Goal: Task Accomplishment & Management: Use online tool/utility

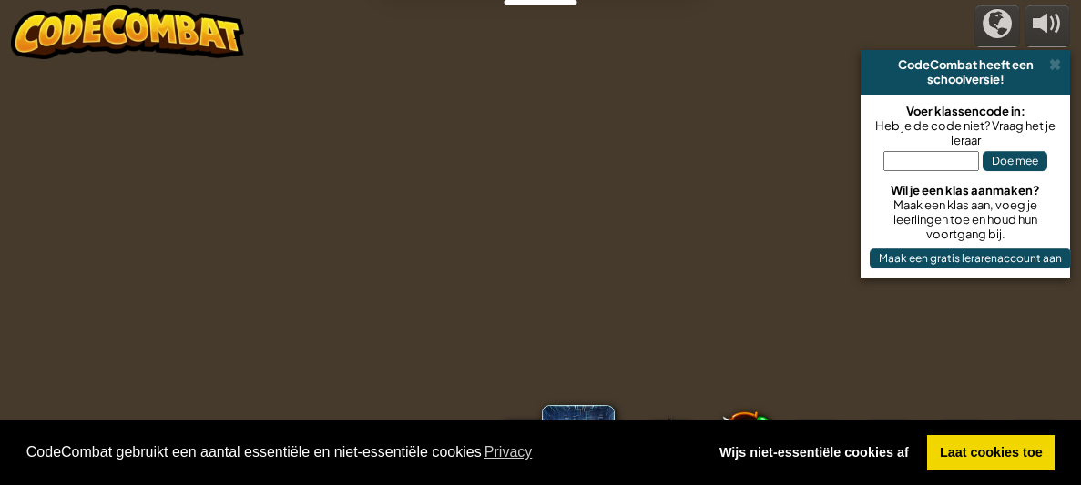
select select "nl-[GEOGRAPHIC_DATA]"
click at [997, 460] on link "Laat cookies toe" at bounding box center [990, 453] width 127 height 36
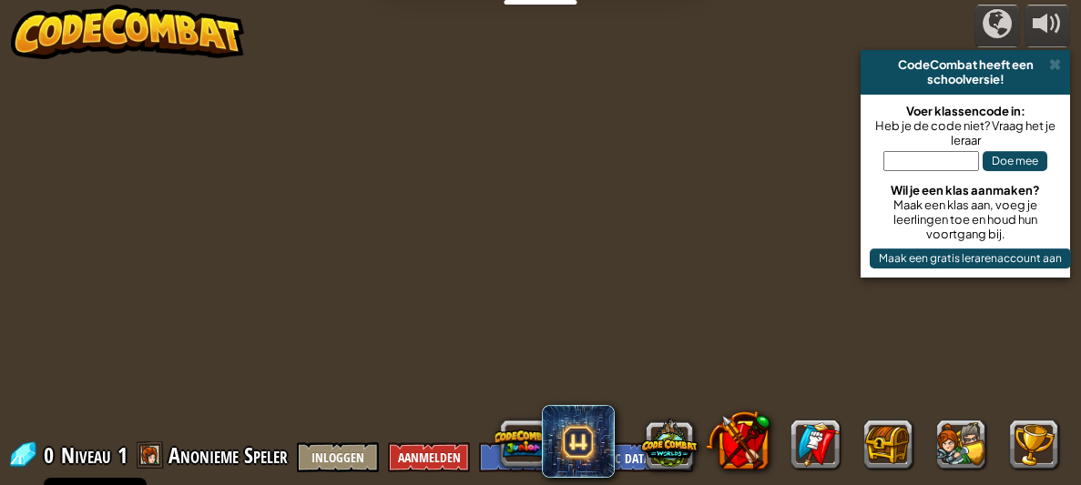
select select "nl-[GEOGRAPHIC_DATA]"
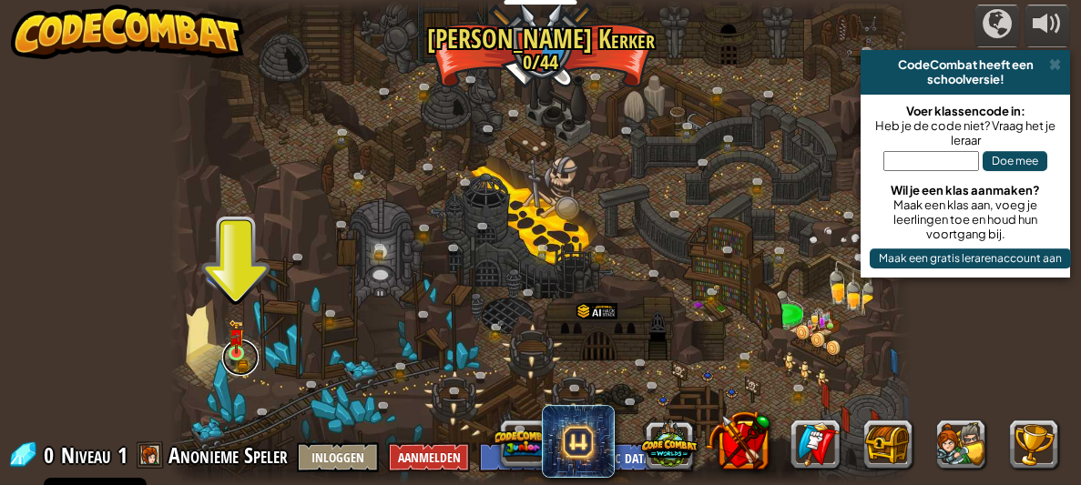
click at [225, 350] on link at bounding box center [240, 358] width 36 height 36
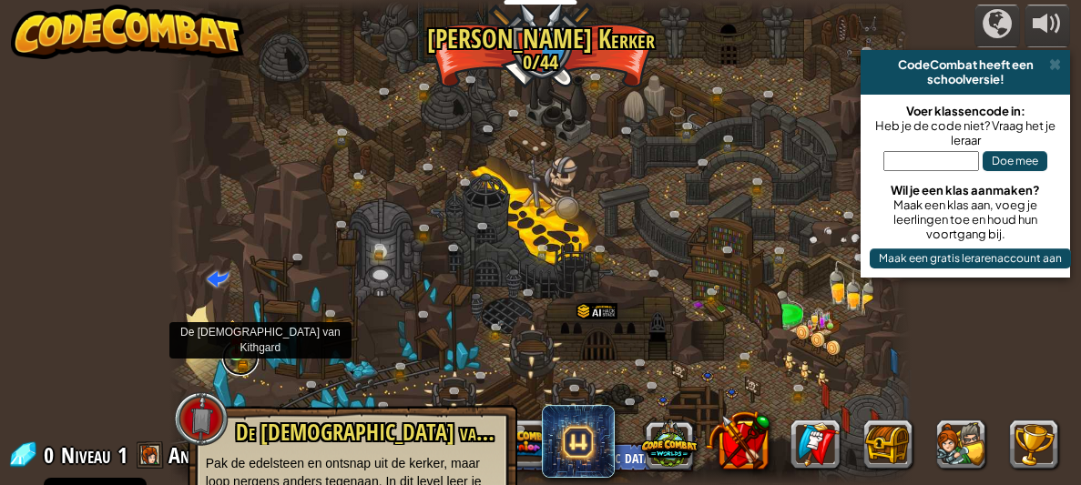
click at [229, 360] on link at bounding box center [240, 358] width 36 height 36
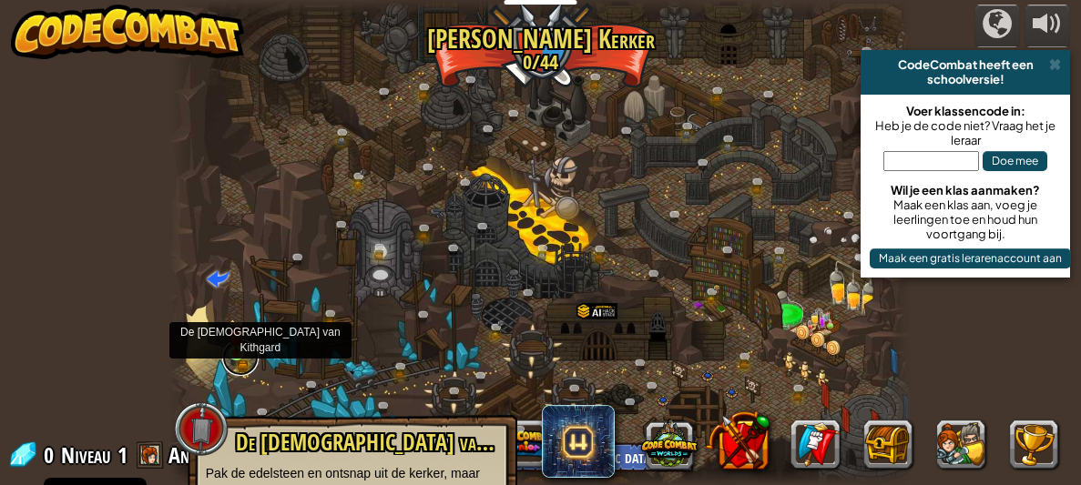
click at [235, 364] on link at bounding box center [240, 358] width 36 height 36
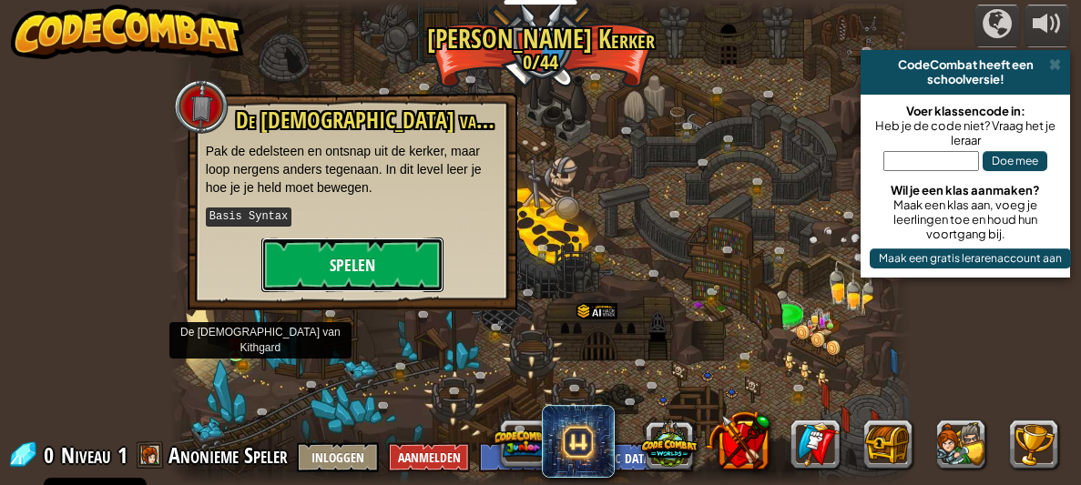
click at [331, 276] on button "Spelen" at bounding box center [352, 265] width 182 height 55
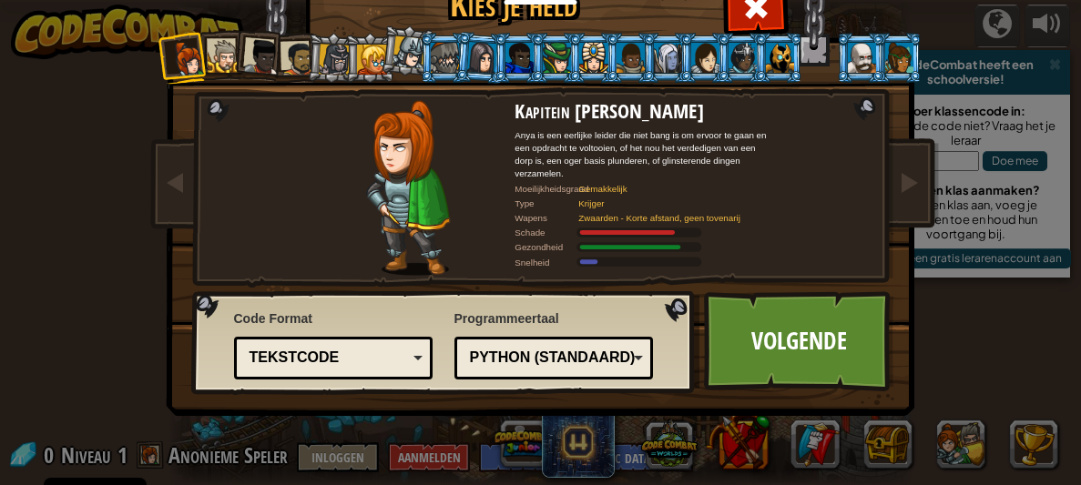
scroll to position [23, 0]
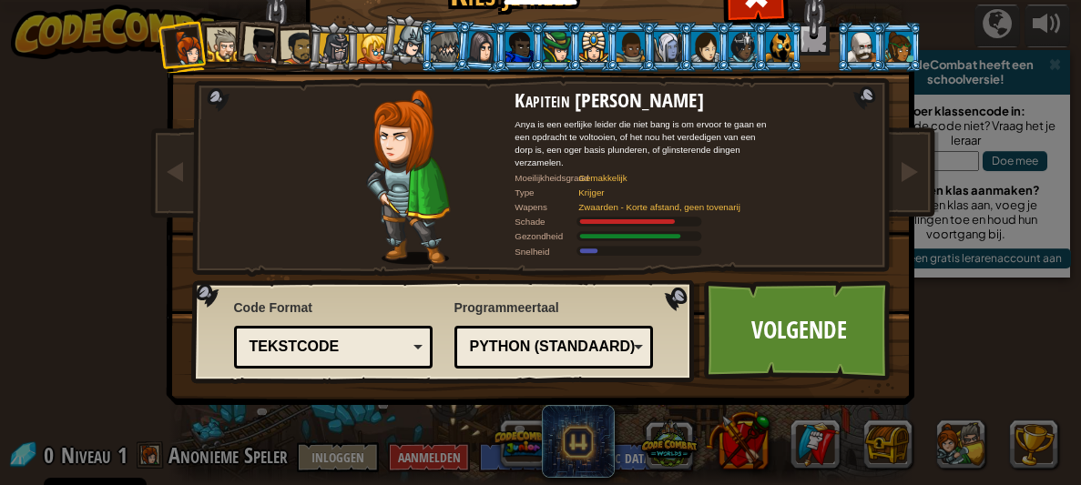
click at [337, 238] on div at bounding box center [407, 177] width 213 height 176
click at [846, 341] on link "Volgende" at bounding box center [799, 330] width 190 height 100
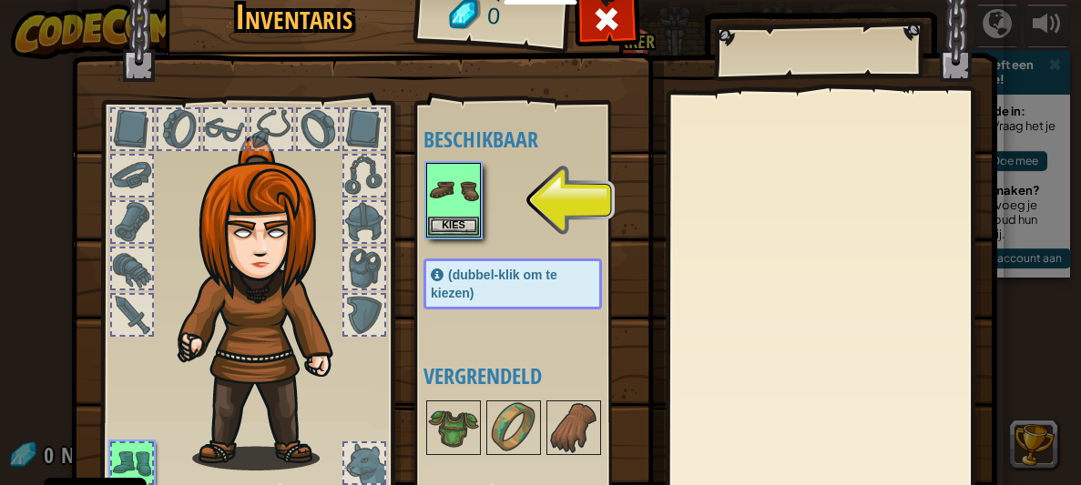
click at [237, 235] on img at bounding box center [267, 303] width 196 height 335
click at [444, 180] on img at bounding box center [453, 190] width 51 height 51
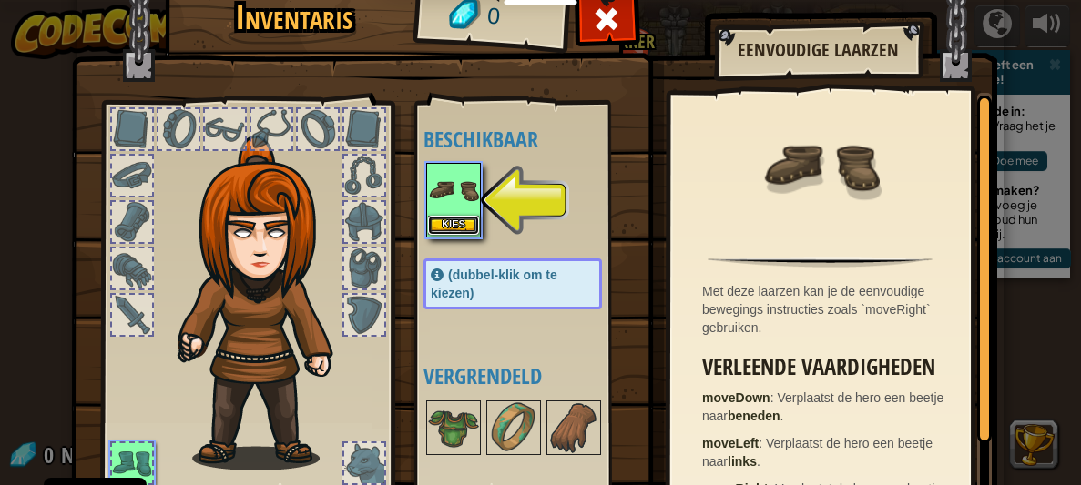
click at [448, 225] on button "Kies" at bounding box center [453, 225] width 51 height 19
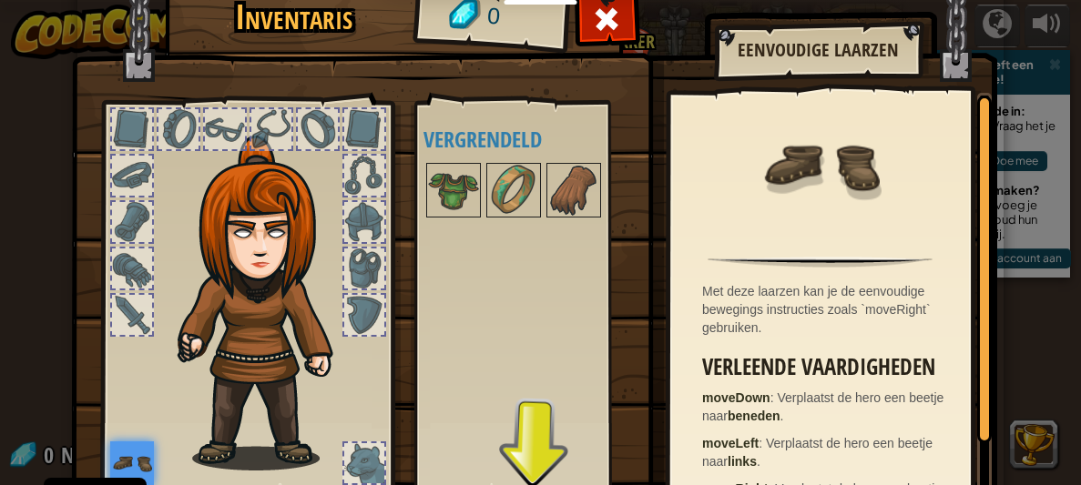
click at [259, 226] on img at bounding box center [267, 303] width 196 height 335
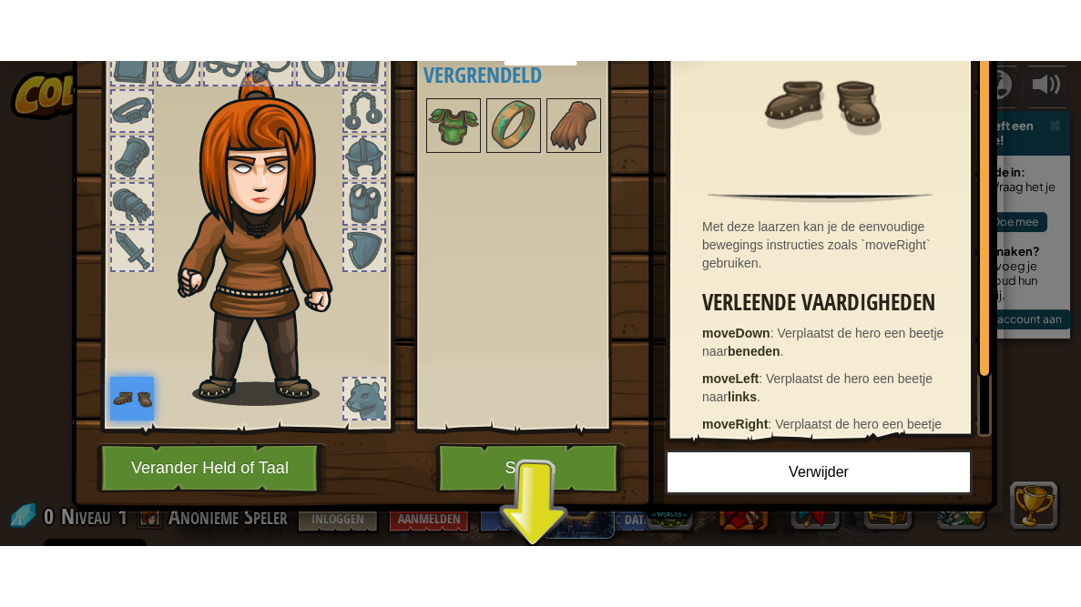
scroll to position [124, 0]
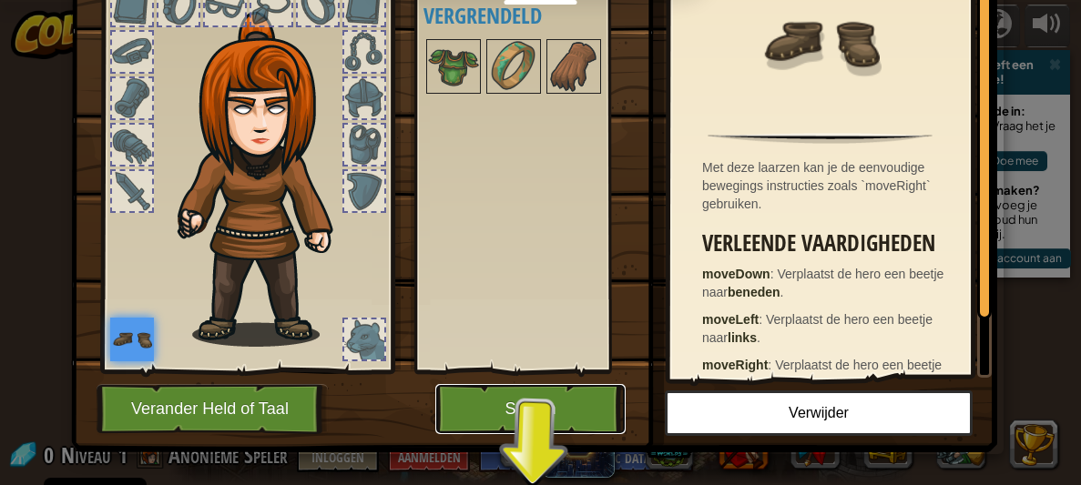
click at [523, 415] on button "Spelen" at bounding box center [530, 409] width 190 height 50
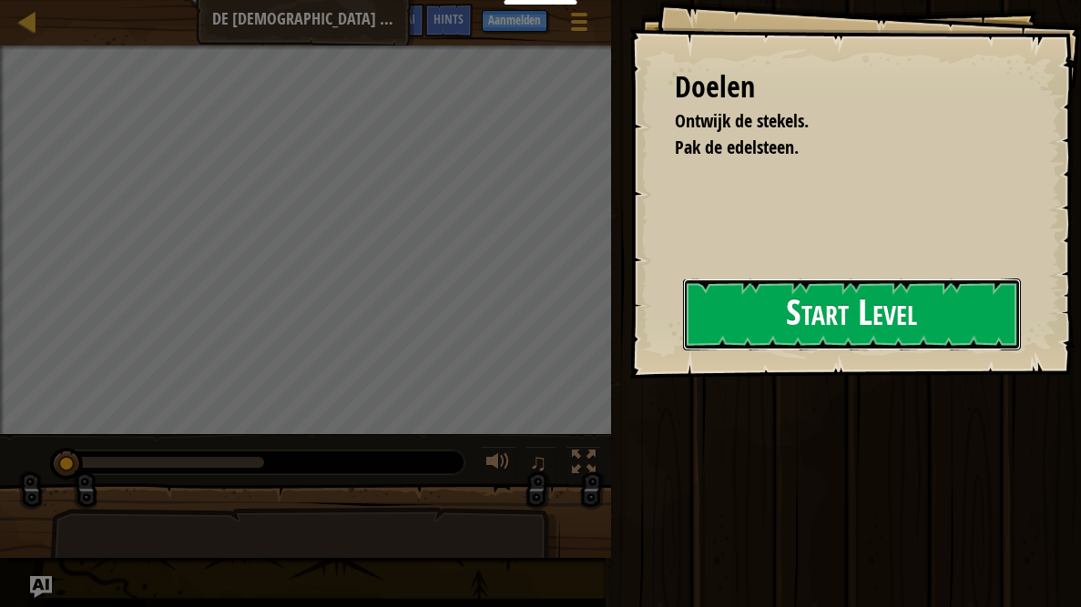
click at [943, 309] on button "Start Level" at bounding box center [852, 315] width 338 height 72
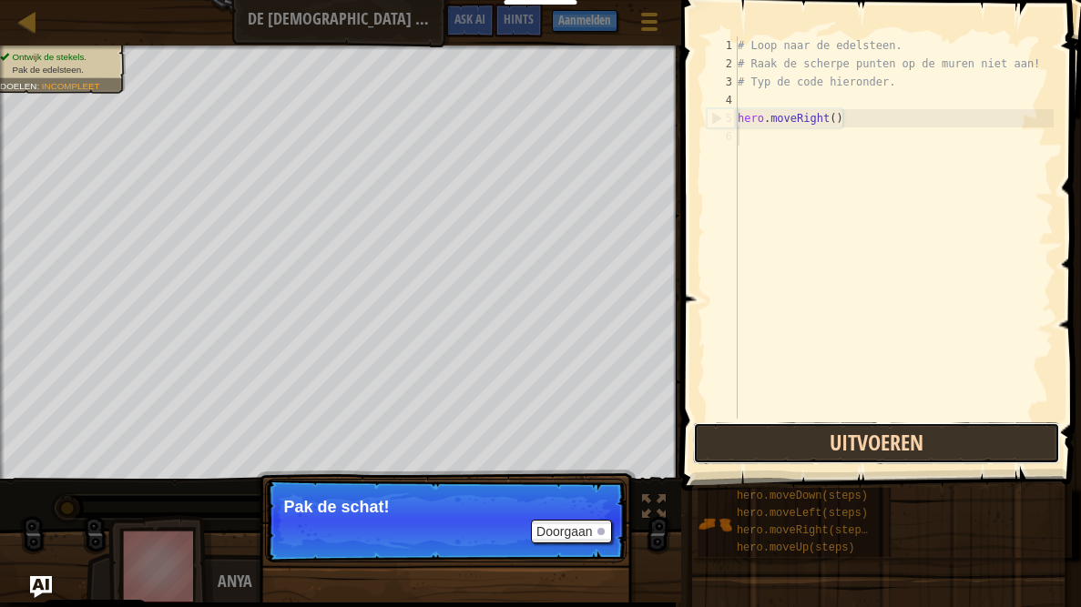
click at [859, 438] on button "Uitvoeren" at bounding box center [876, 443] width 367 height 42
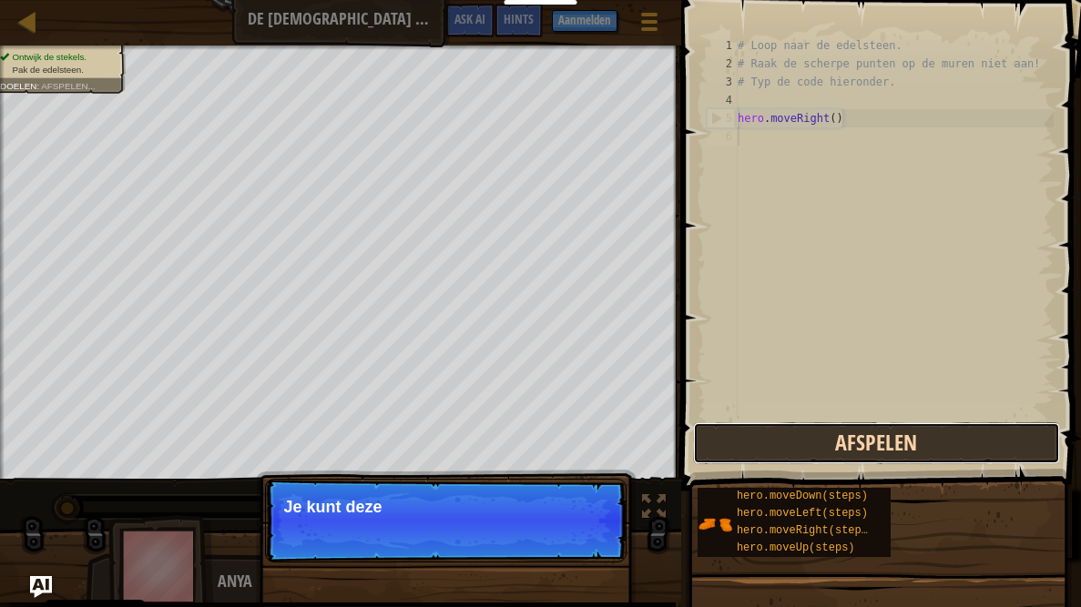
click at [916, 438] on button "Afspelen" at bounding box center [876, 443] width 367 height 42
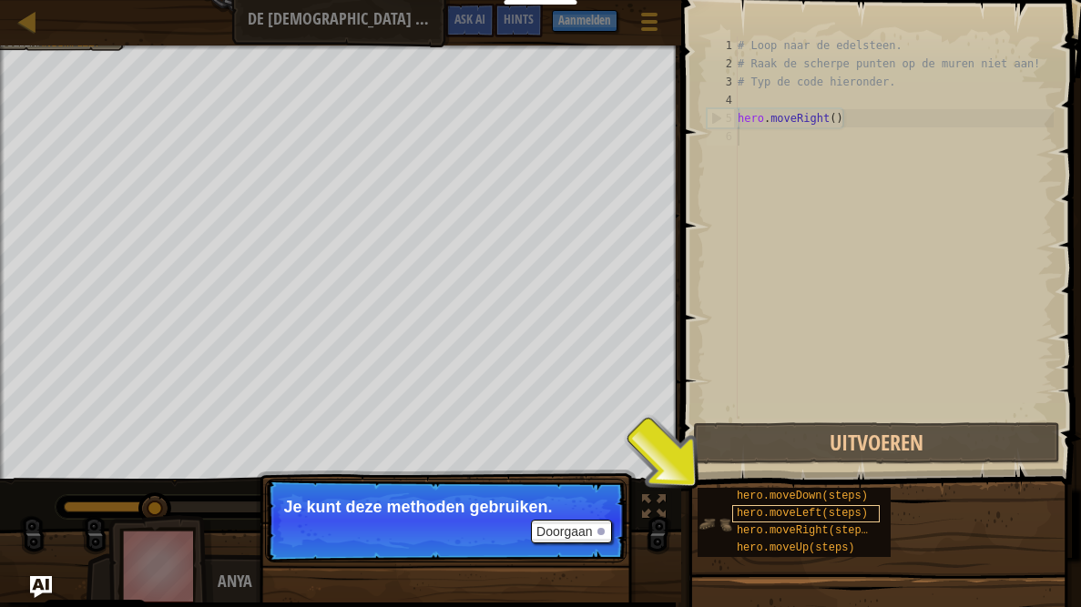
click at [836, 484] on span "hero.moveLeft(steps)" at bounding box center [801, 513] width 131 height 13
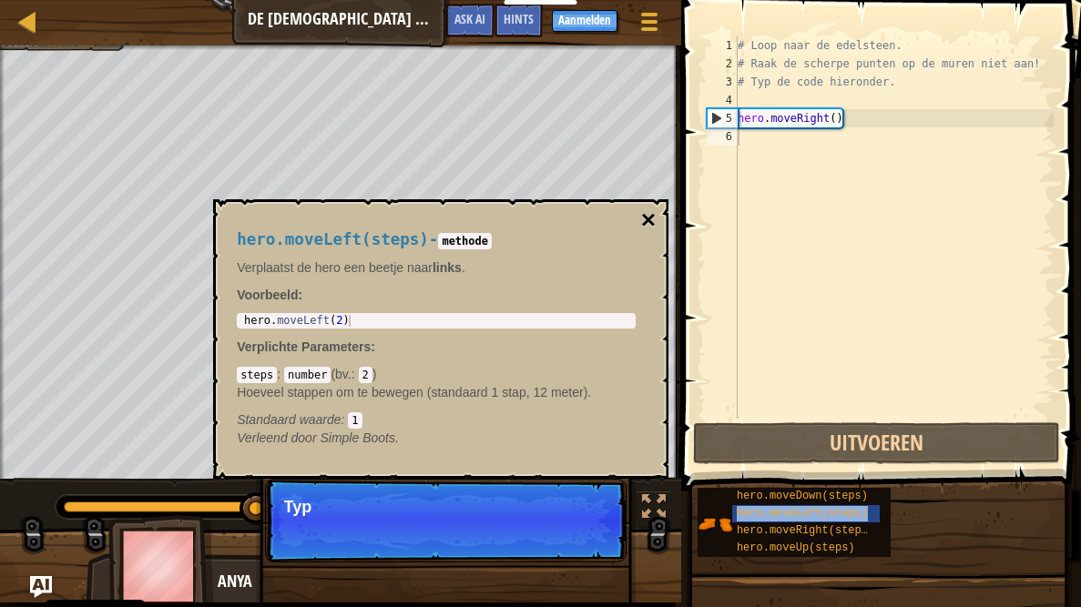
click at [645, 227] on button "×" at bounding box center [648, 220] width 15 height 25
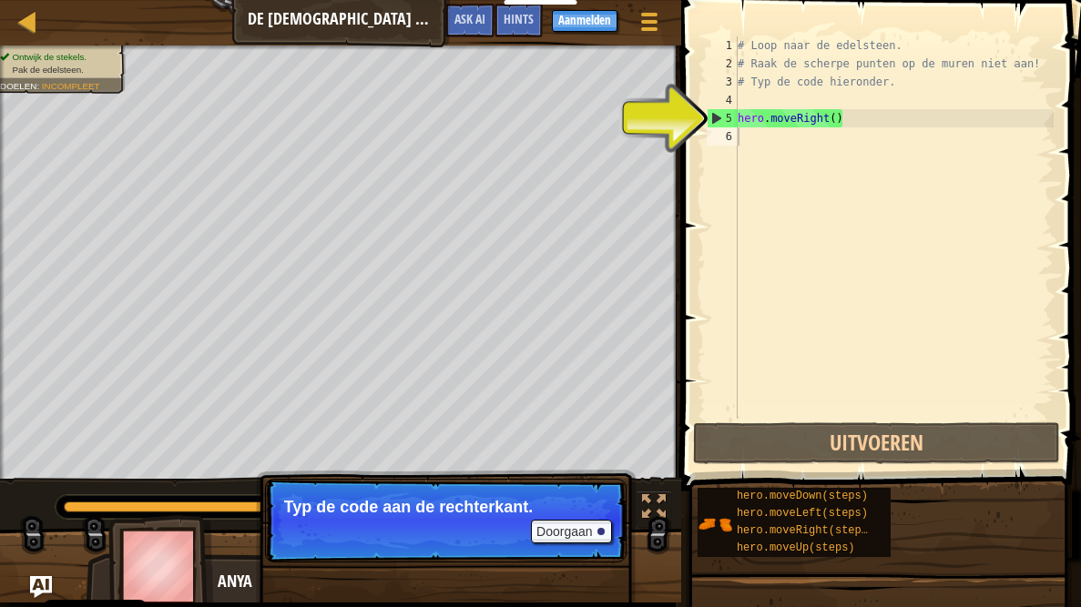
click at [807, 104] on div "# Loop naar de edelsteen. # Raak de scherpe punten op de muren niet aan! # Typ …" at bounding box center [894, 245] width 320 height 419
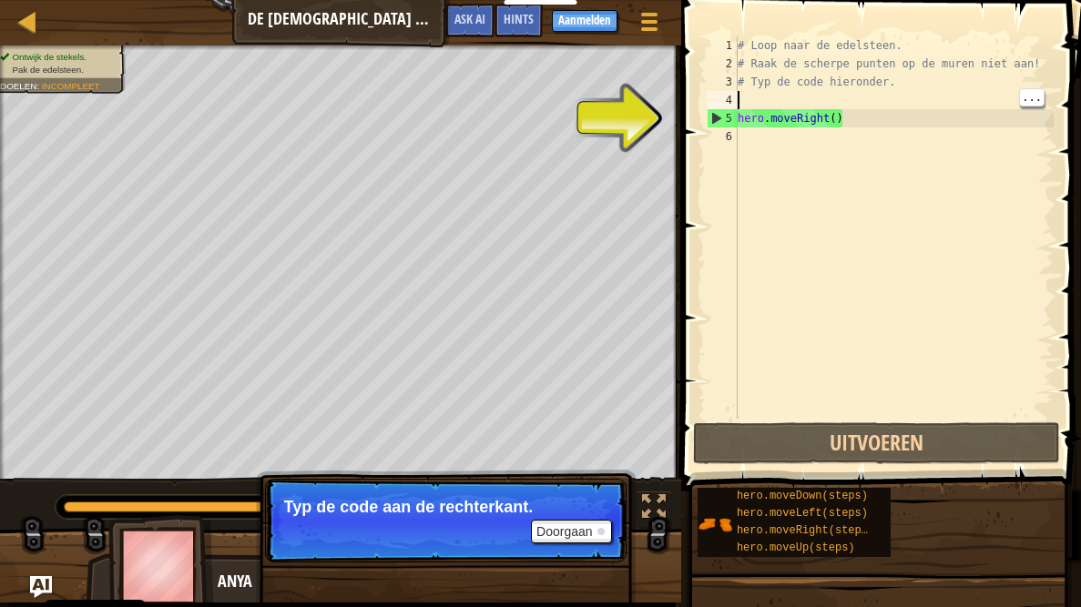
click at [826, 112] on div "# Loop naar de edelsteen. # Raak de scherpe punten op de muren niet aan! # Typ …" at bounding box center [894, 245] width 320 height 419
type textarea "hero.moveRight()"
click at [851, 113] on div "# Loop naar de edelsteen. # Raak de scherpe punten op de muren niet aan! # Typ …" at bounding box center [894, 245] width 320 height 419
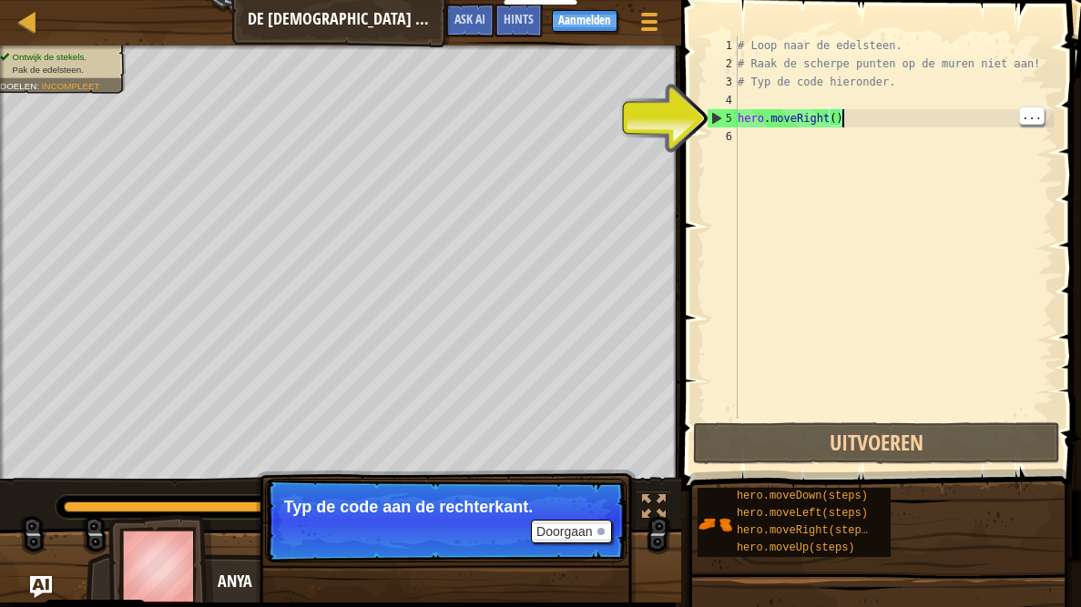
click at [863, 123] on div "# Loop naar de edelsteen. # Raak de scherpe punten op de muren niet aan! # Typ …" at bounding box center [894, 245] width 320 height 419
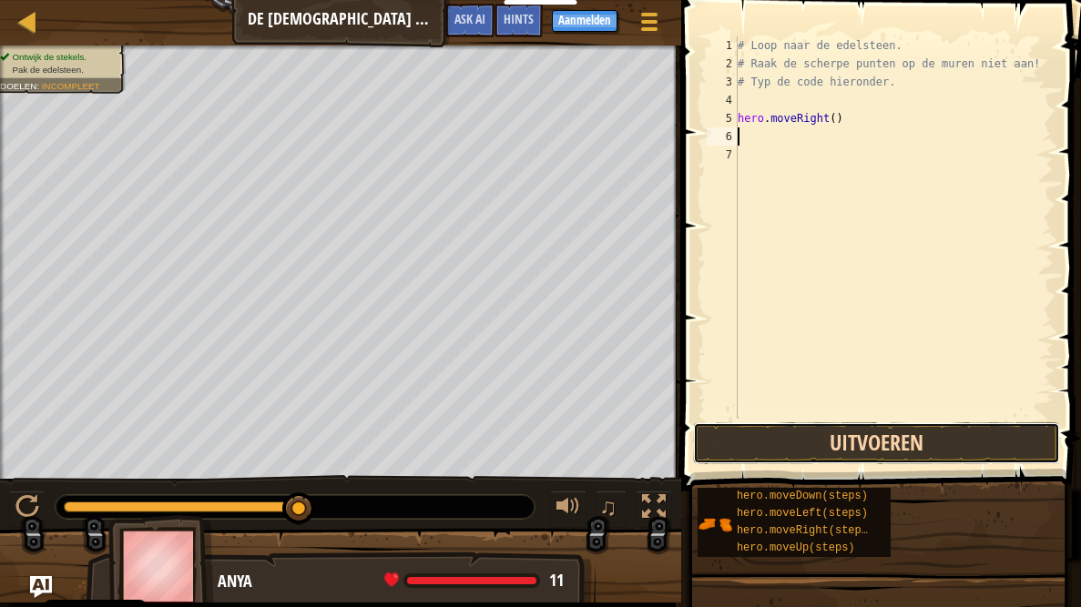
click at [969, 446] on button "Uitvoeren" at bounding box center [876, 443] width 367 height 42
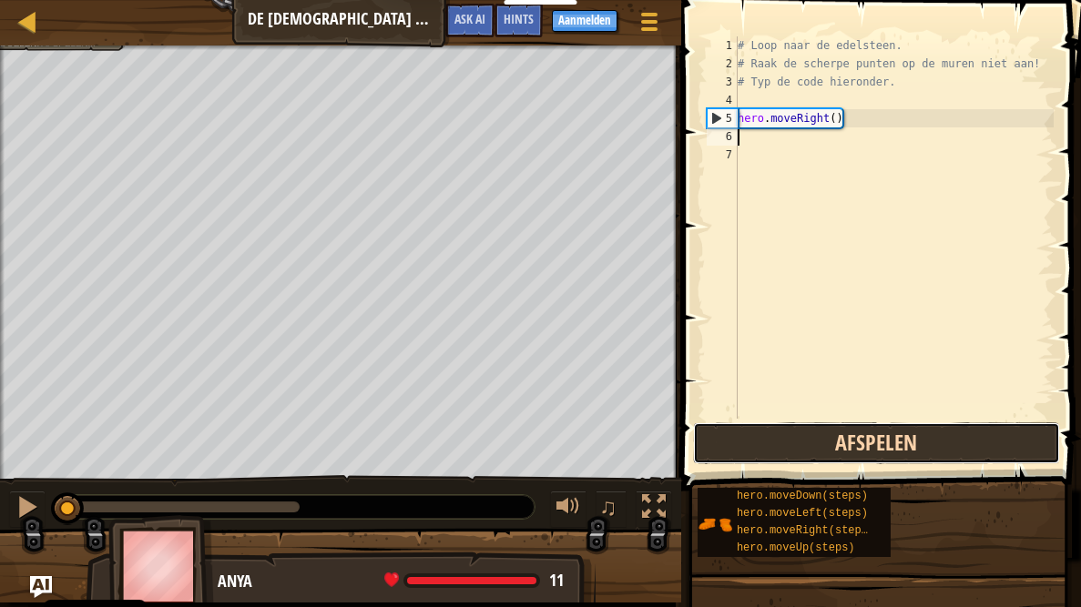
click at [969, 451] on button "Afspelen" at bounding box center [876, 443] width 367 height 42
click at [967, 441] on button "Afspelen" at bounding box center [876, 443] width 367 height 42
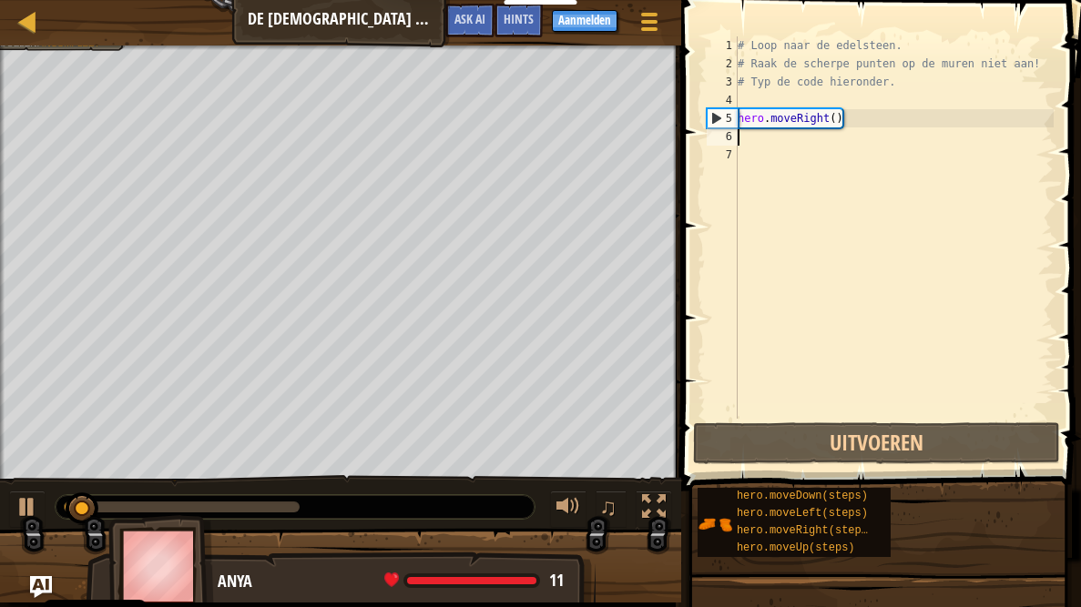
click at [797, 117] on div "# Loop naar de edelsteen. # Raak de scherpe punten op de muren niet aan! # Typ …" at bounding box center [894, 245] width 320 height 419
type textarea "hero.moveRight()"
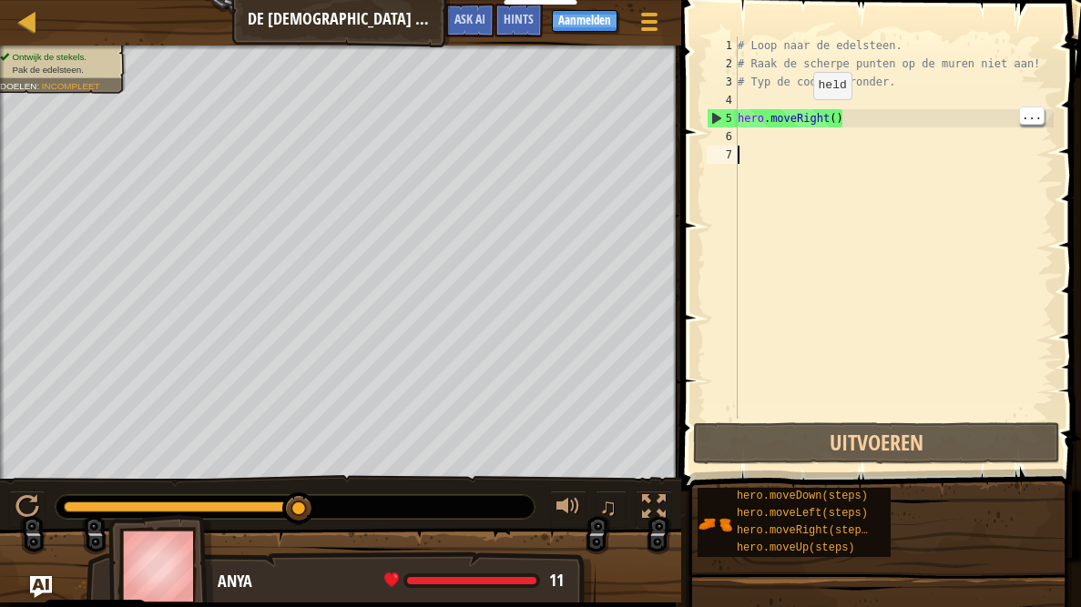
click at [904, 147] on div "# Loop naar de edelsteen. # Raak de scherpe punten op de muren niet aan! # Typ …" at bounding box center [894, 245] width 320 height 419
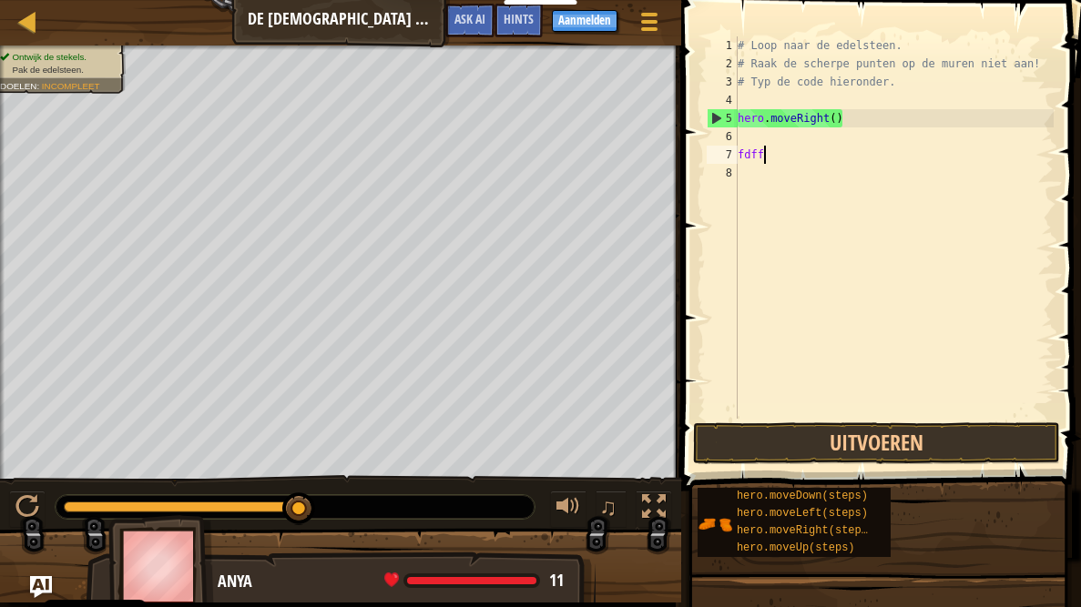
scroll to position [8, 0]
type textarea "f"
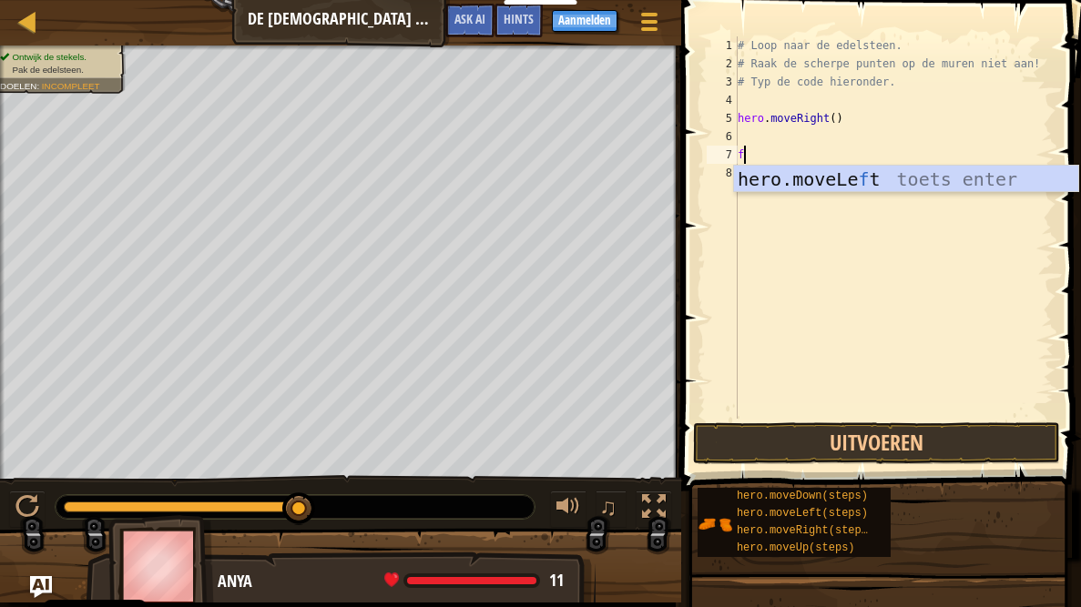
click at [946, 168] on div "hero.moveLe f t toets enter" at bounding box center [906, 207] width 344 height 82
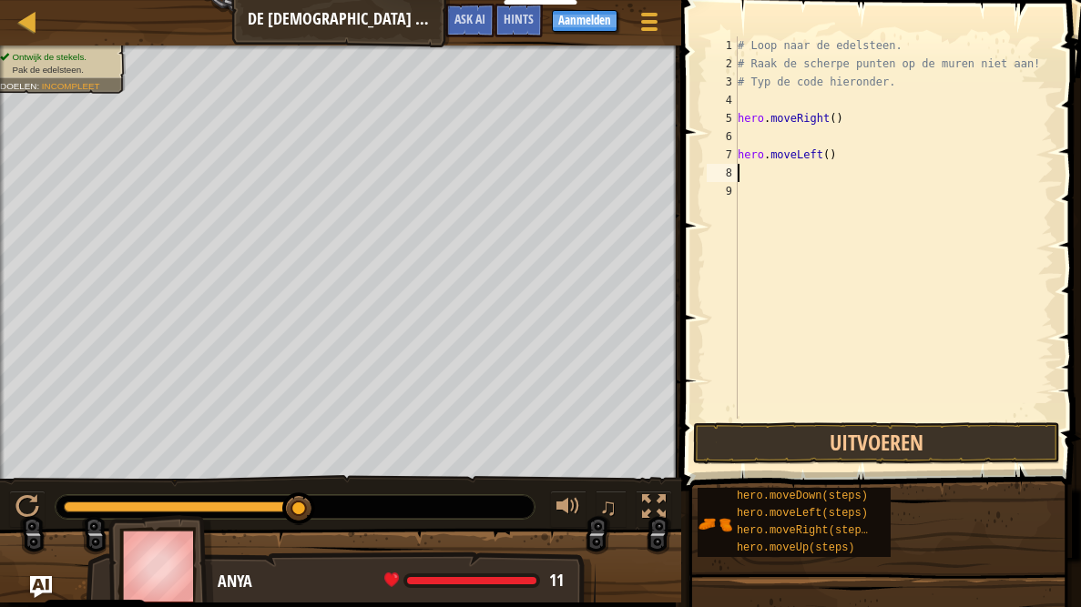
type textarea "f"
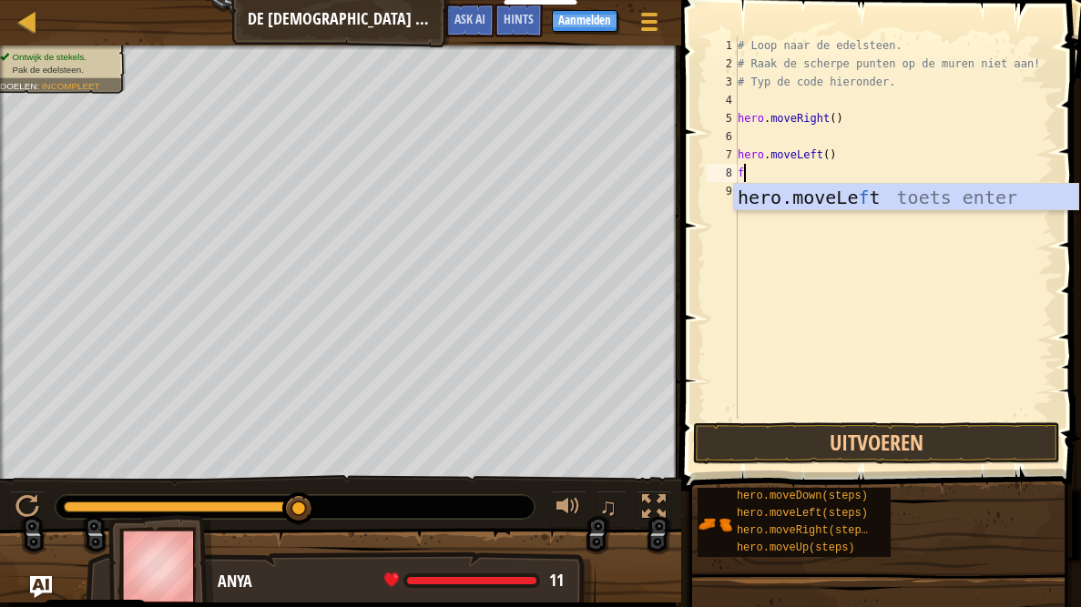
click at [881, 194] on div "hero.moveLe f t toets enter" at bounding box center [906, 225] width 344 height 82
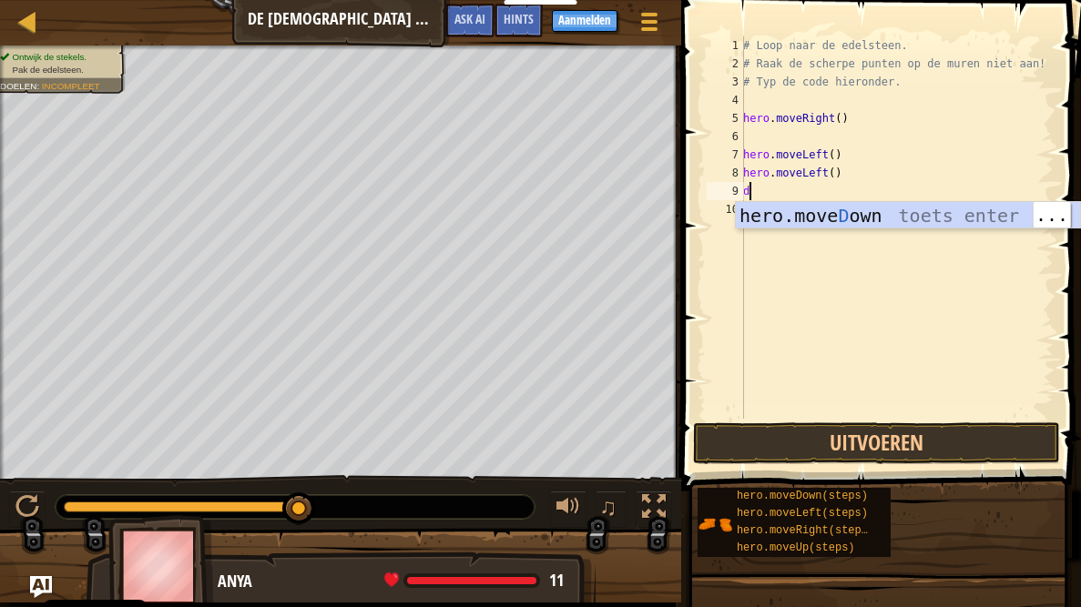
type textarea "d"
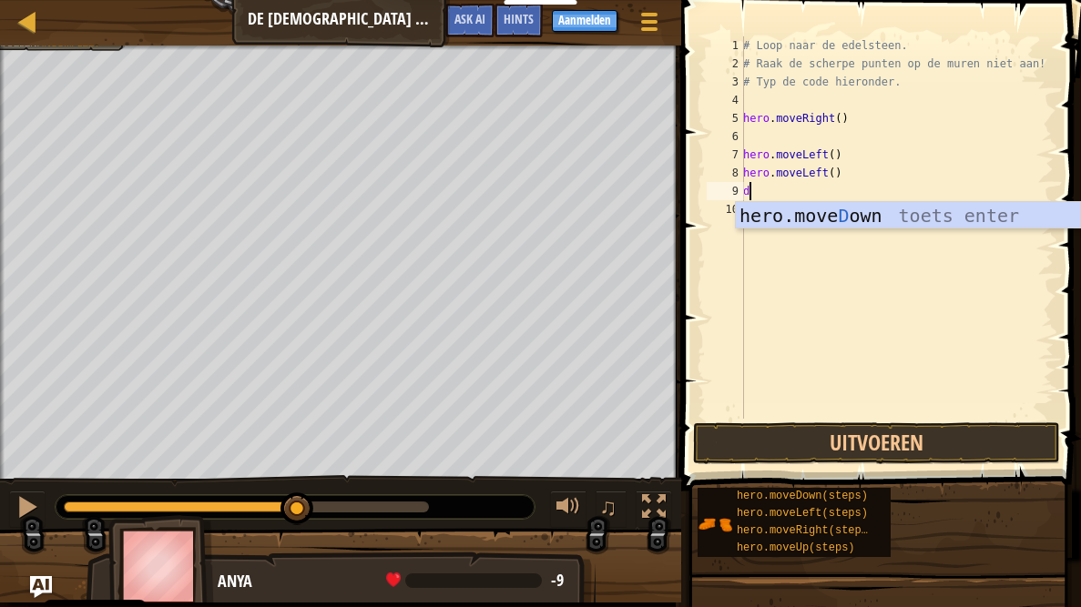
click at [874, 205] on div "hero.move D own toets enter" at bounding box center [908, 243] width 344 height 82
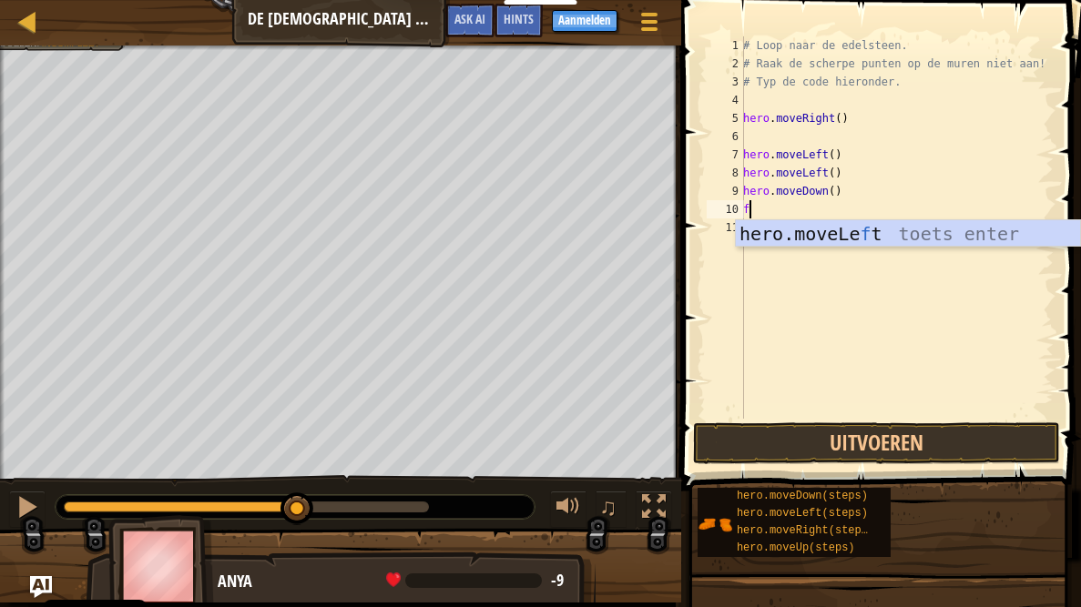
type textarea "f"
click at [881, 0] on body "Cookie Policy CodeCombat gebruikt een aantal essentiële en niet-essentiële cook…" at bounding box center [540, 0] width 1081 height 0
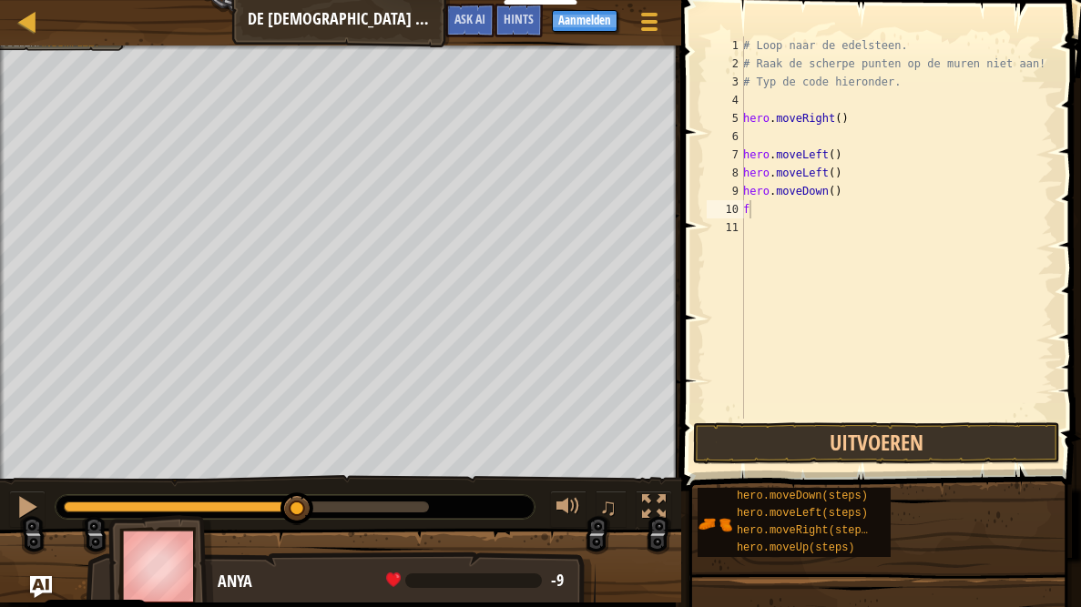
click at [883, 230] on div "# Loop naar de edelsteen. # Raak de scherpe punten op de muren niet aan! # Typ …" at bounding box center [896, 245] width 314 height 419
click at [899, 234] on div "# Loop naar de edelsteen. # Raak de scherpe punten op de muren niet aan! # Typ …" at bounding box center [896, 245] width 314 height 419
type textarea "f"
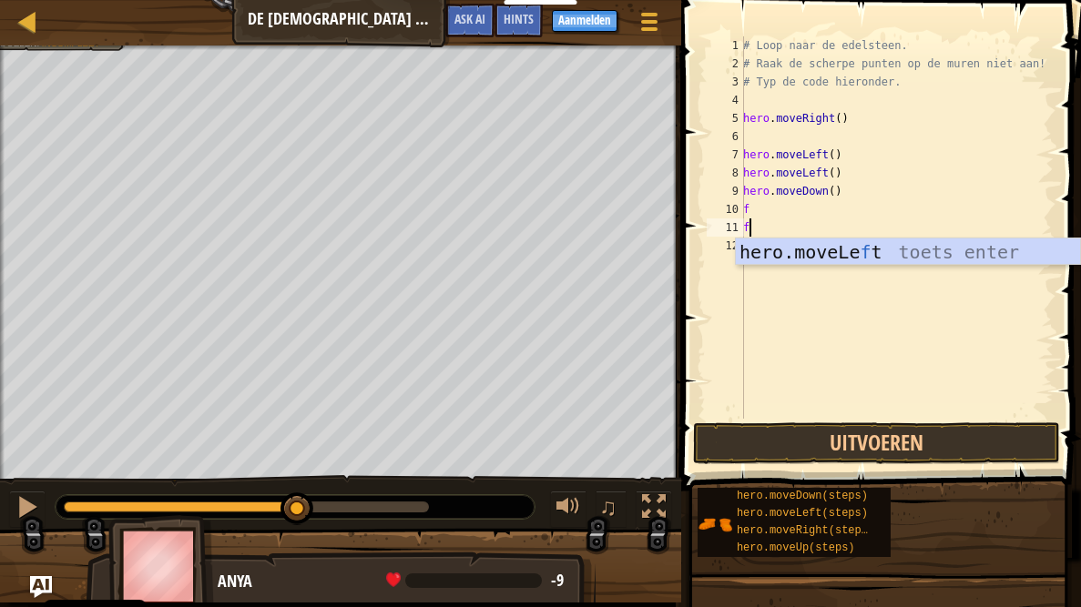
click at [859, 254] on div "hero.moveLe f t toets enter" at bounding box center [908, 279] width 344 height 82
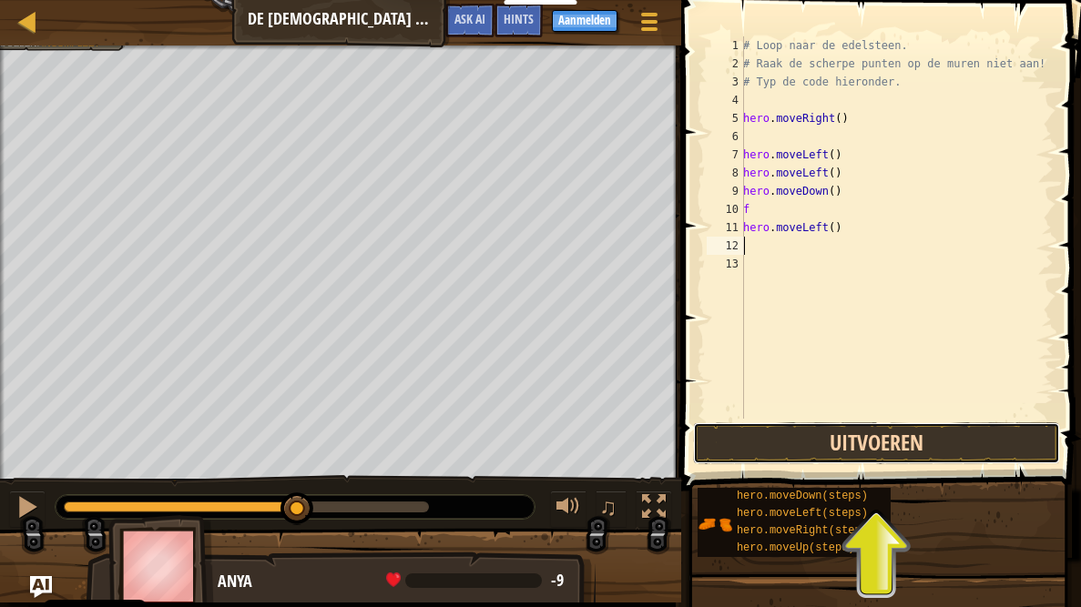
click at [938, 435] on button "Uitvoeren" at bounding box center [876, 443] width 367 height 42
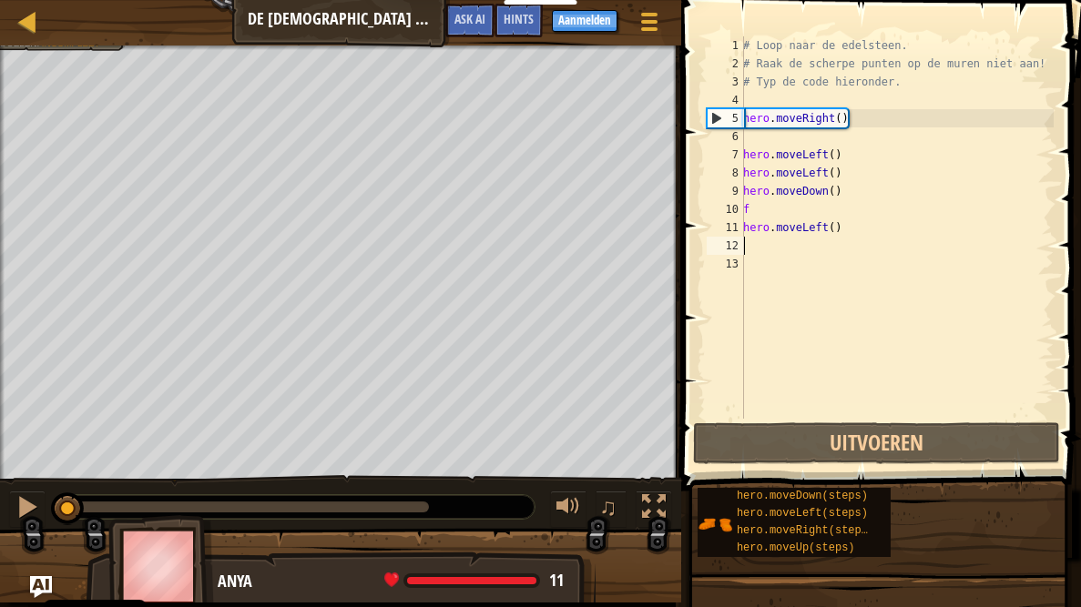
click at [722, 118] on div "5" at bounding box center [725, 118] width 36 height 18
click at [930, 484] on div "hero.moveDown(steps) hero.moveLeft(steps) hero.moveRight(steps) hero.moveUp(ste…" at bounding box center [881, 522] width 371 height 71
click at [689, 203] on span at bounding box center [882, 219] width 414 height 544
click at [687, 167] on span at bounding box center [882, 219] width 414 height 544
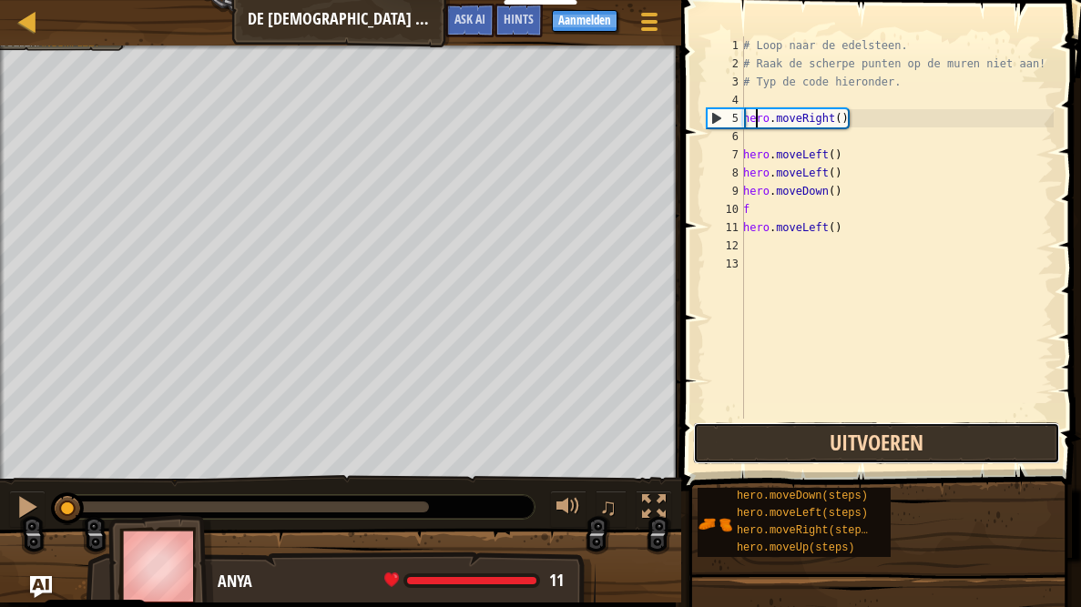
click at [932, 437] on button "Uitvoeren" at bounding box center [876, 443] width 367 height 42
click at [943, 443] on button "Uitvoeren" at bounding box center [876, 443] width 367 height 42
click at [949, 449] on button "Afspelen" at bounding box center [876, 443] width 367 height 42
click at [959, 449] on button "Afspelen" at bounding box center [876, 443] width 367 height 42
click at [962, 448] on button "Afspelen" at bounding box center [876, 443] width 367 height 42
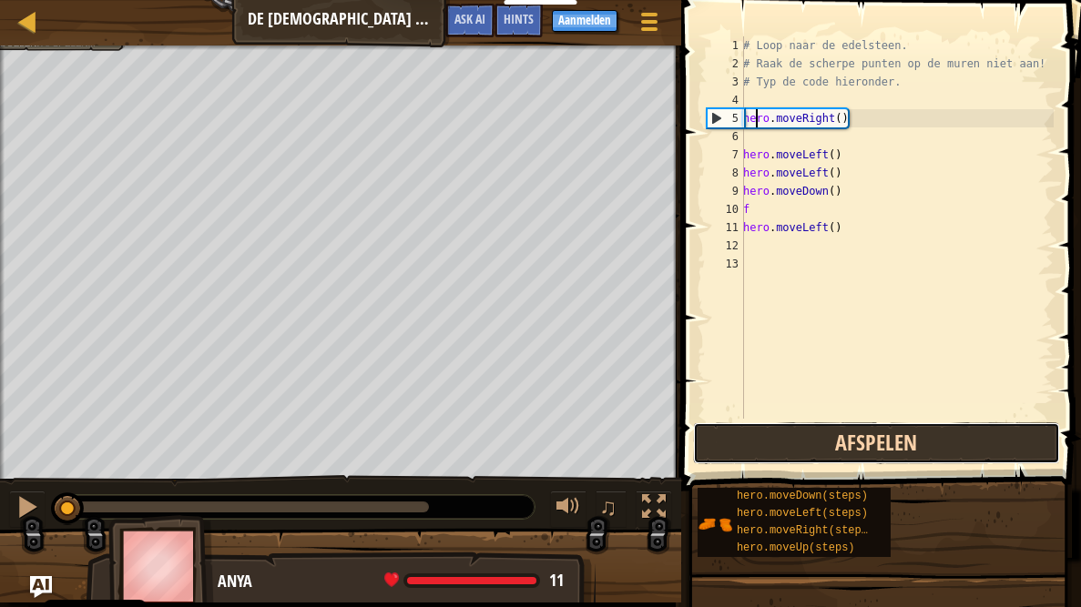
click at [953, 446] on button "Afspelen" at bounding box center [876, 443] width 367 height 42
click at [906, 434] on button "Afspelen" at bounding box center [876, 443] width 367 height 42
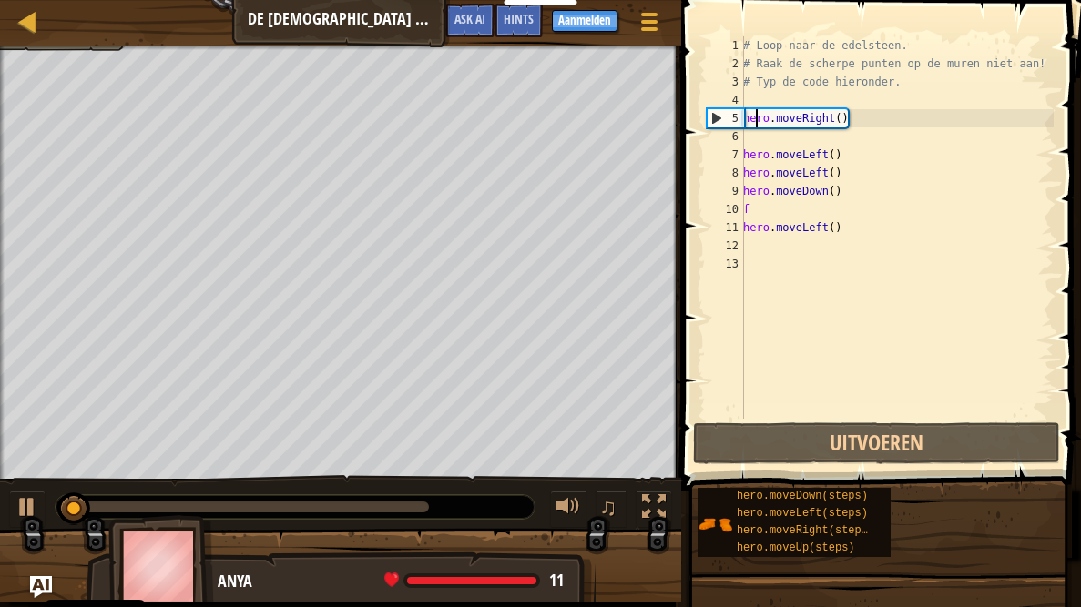
click at [720, 118] on div "5" at bounding box center [725, 118] width 36 height 18
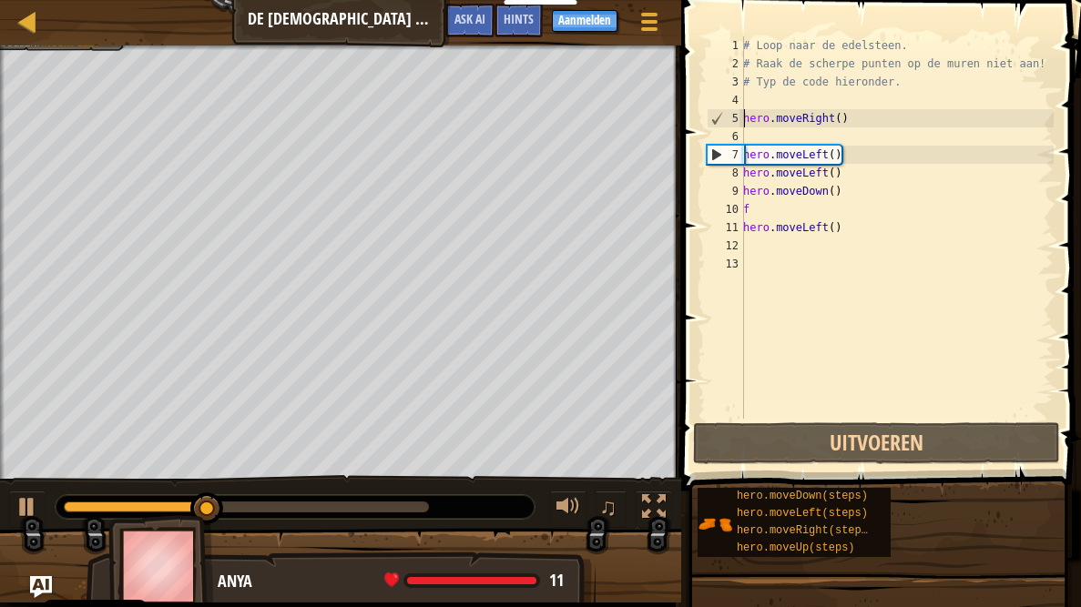
click at [718, 190] on div "9" at bounding box center [724, 191] width 37 height 18
click at [718, 151] on div "7" at bounding box center [725, 155] width 36 height 18
type textarea "hero.moveLeft()"
click at [715, 155] on div "7" at bounding box center [725, 155] width 36 height 18
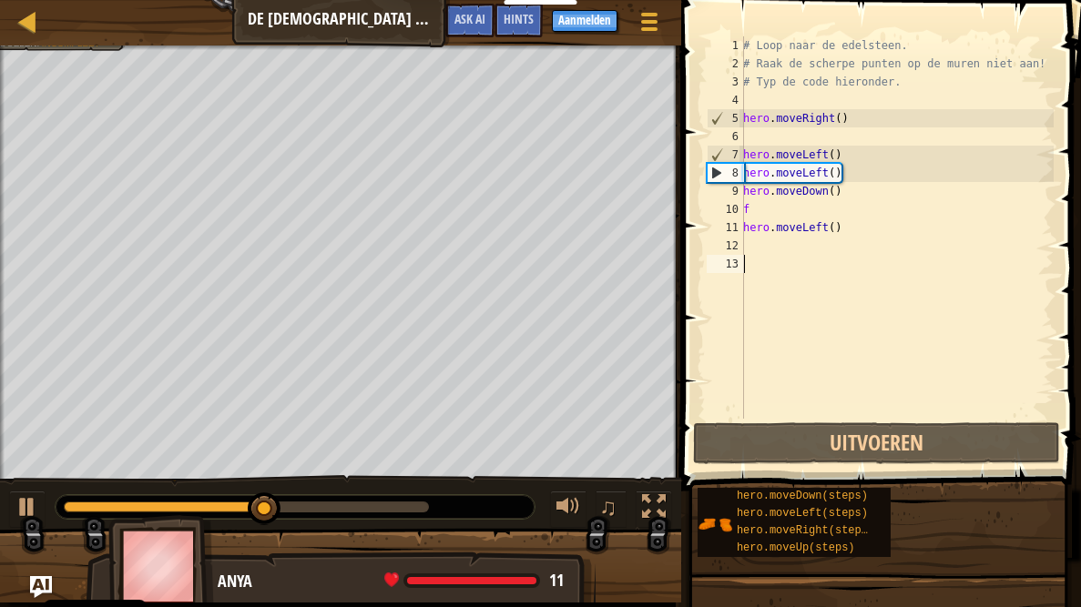
click at [717, 151] on div "7" at bounding box center [725, 155] width 36 height 18
click at [714, 157] on div "7" at bounding box center [725, 155] width 36 height 18
click at [712, 171] on div "8" at bounding box center [725, 173] width 36 height 18
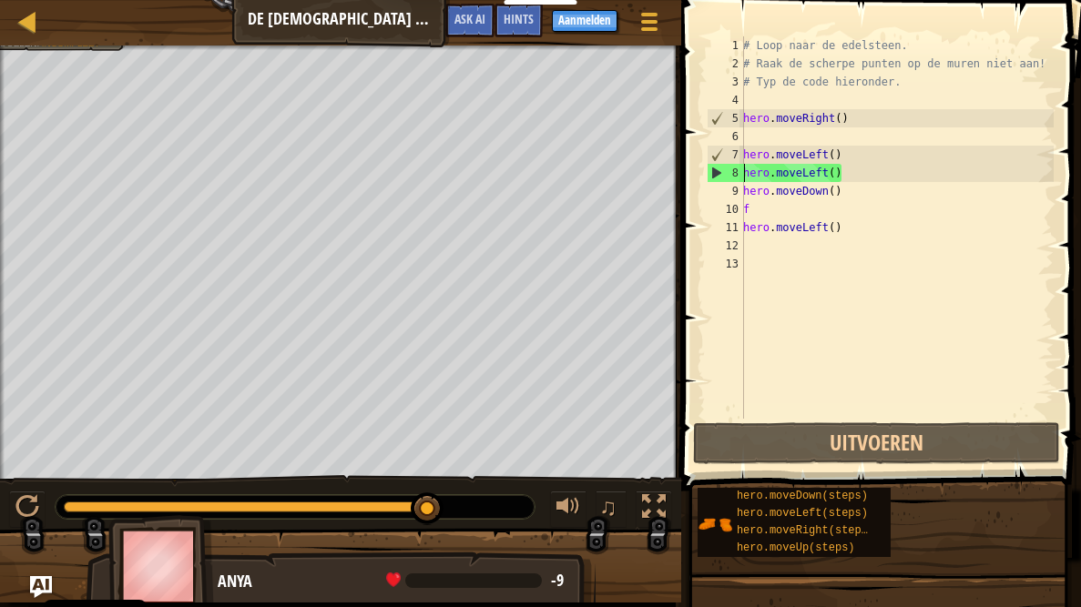
click at [715, 168] on div "8" at bounding box center [725, 173] width 36 height 18
click at [718, 148] on div "7" at bounding box center [725, 155] width 36 height 18
type textarea "hero.moveLeft()"
click at [26, 15] on div at bounding box center [27, 21] width 23 height 23
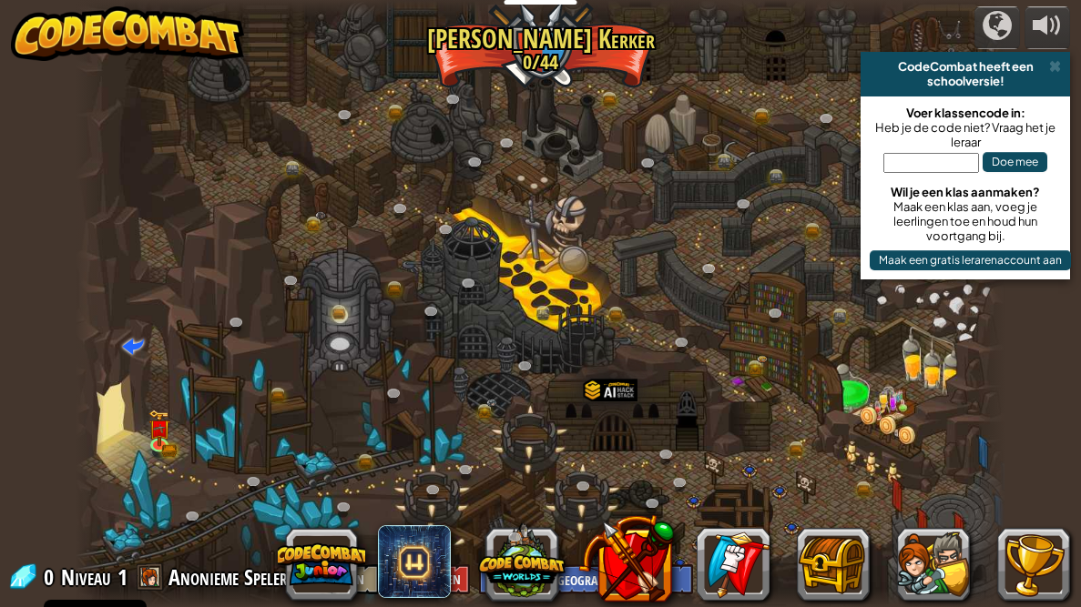
select select "nl-[GEOGRAPHIC_DATA]"
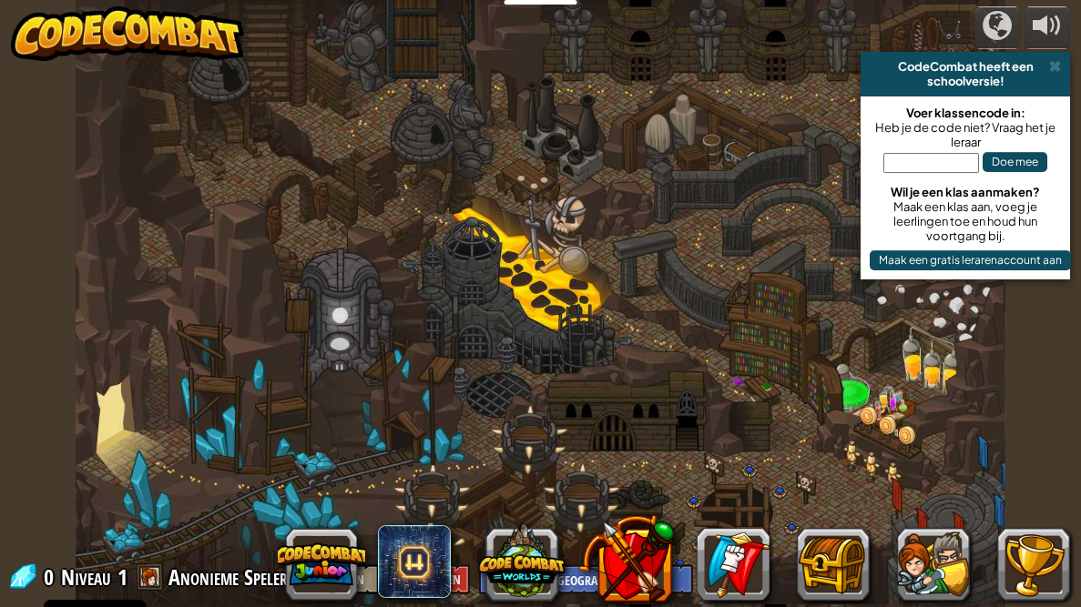
select select "nl-[GEOGRAPHIC_DATA]"
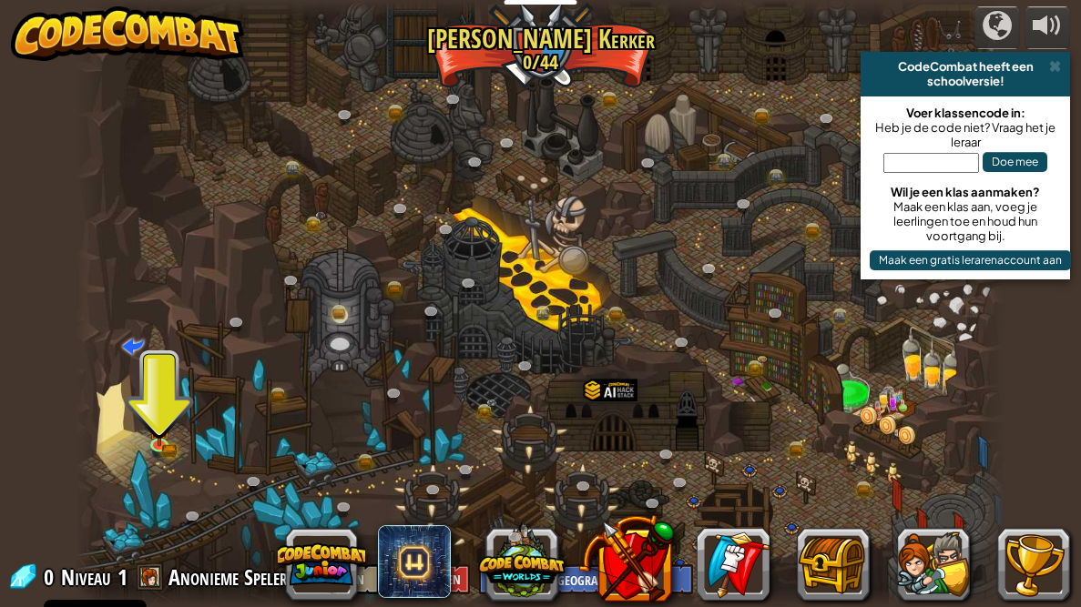
scroll to position [1, 0]
